Goal: Download file/media

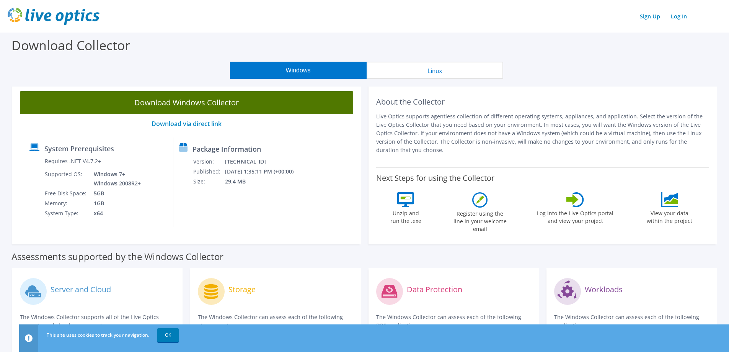
click at [187, 107] on link "Download Windows Collector" at bounding box center [186, 102] width 333 height 23
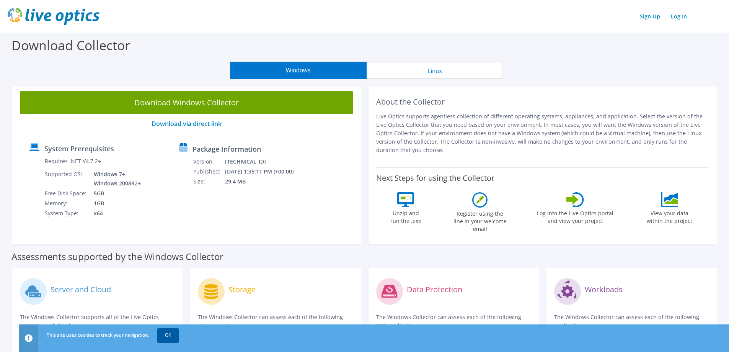
click at [165, 334] on link "OK" at bounding box center [167, 335] width 21 height 14
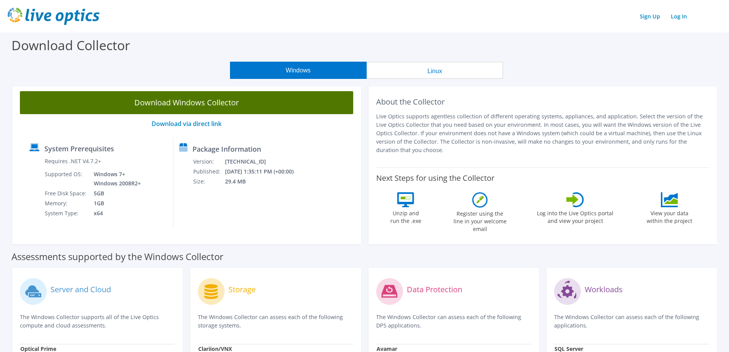
click at [173, 103] on link "Download Windows Collector" at bounding box center [186, 102] width 333 height 23
